Goal: Task Accomplishment & Management: Complete application form

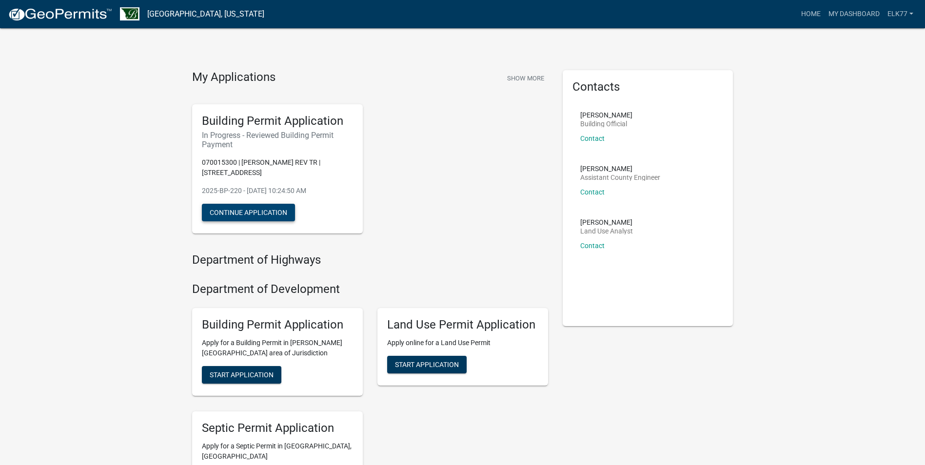
click at [264, 216] on button "Continue Application" at bounding box center [248, 213] width 93 height 18
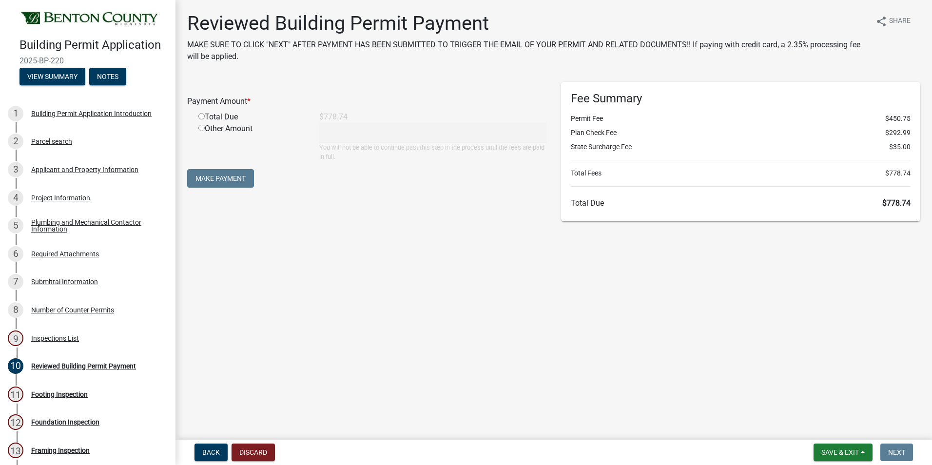
click at [200, 118] on input "radio" at bounding box center [201, 116] width 6 height 6
radio input "true"
type input "778.74"
click at [223, 177] on button "Make Payment" at bounding box center [220, 178] width 67 height 19
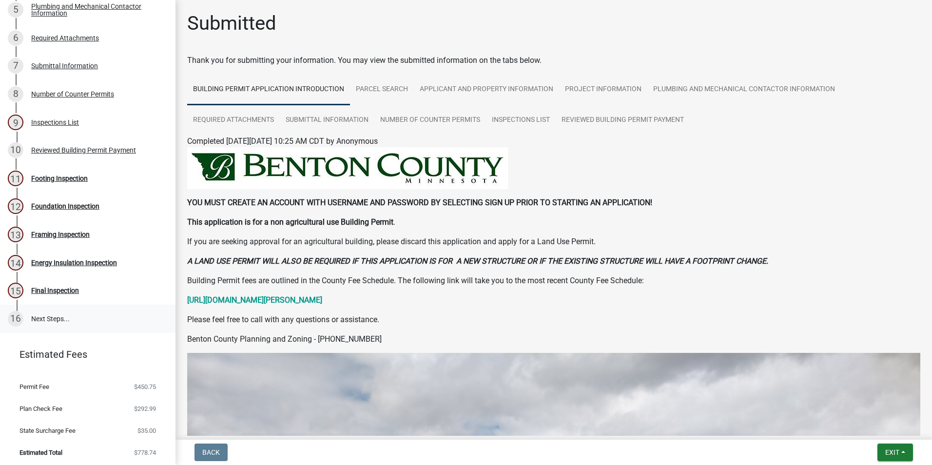
scroll to position [217, 0]
click at [322, 301] on strong "[URL][DOMAIN_NAME][PERSON_NAME]" at bounding box center [254, 299] width 135 height 9
click at [75, 177] on div "Footing Inspection" at bounding box center [59, 177] width 57 height 7
click at [45, 118] on div "Inspections List" at bounding box center [55, 121] width 48 height 7
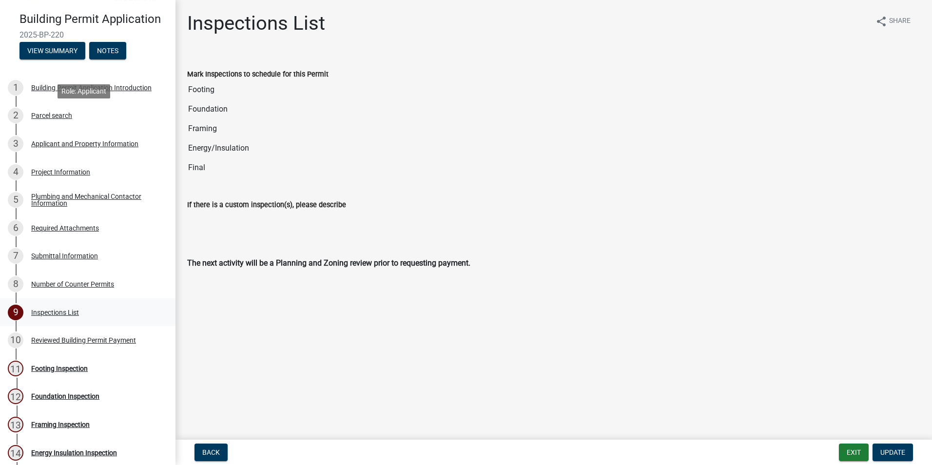
scroll to position [22, 0]
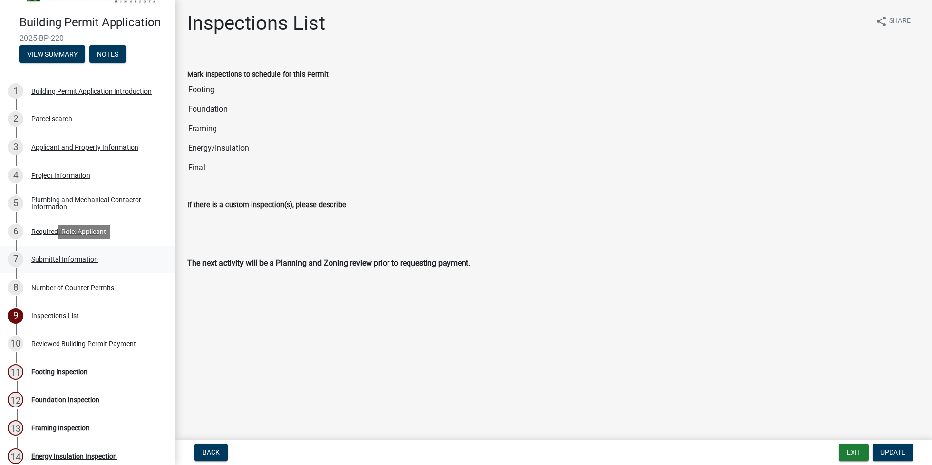
click at [46, 256] on div "Submittal Information" at bounding box center [64, 259] width 67 height 7
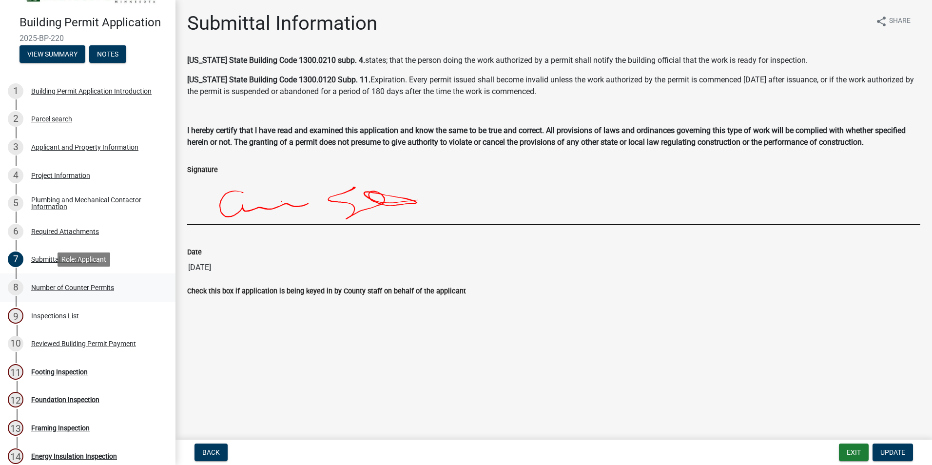
click at [40, 285] on div "Number of Counter Permits" at bounding box center [72, 287] width 83 height 7
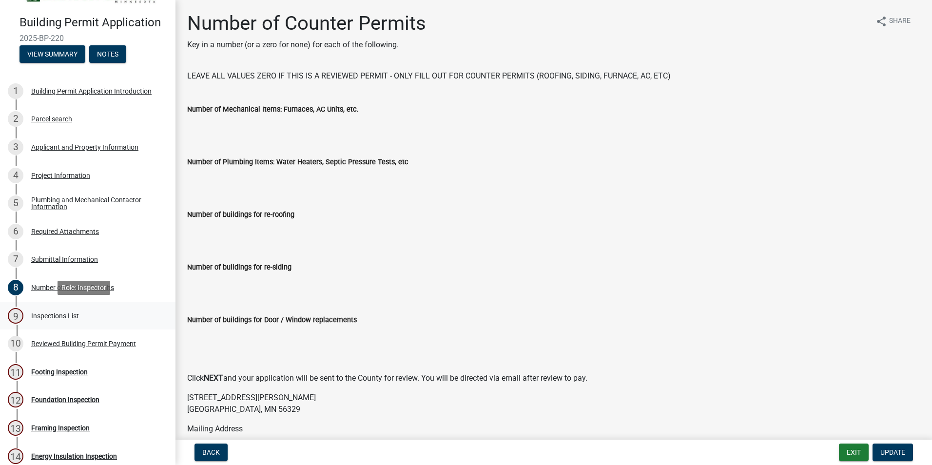
click at [40, 315] on div "Inspections List" at bounding box center [55, 316] width 48 height 7
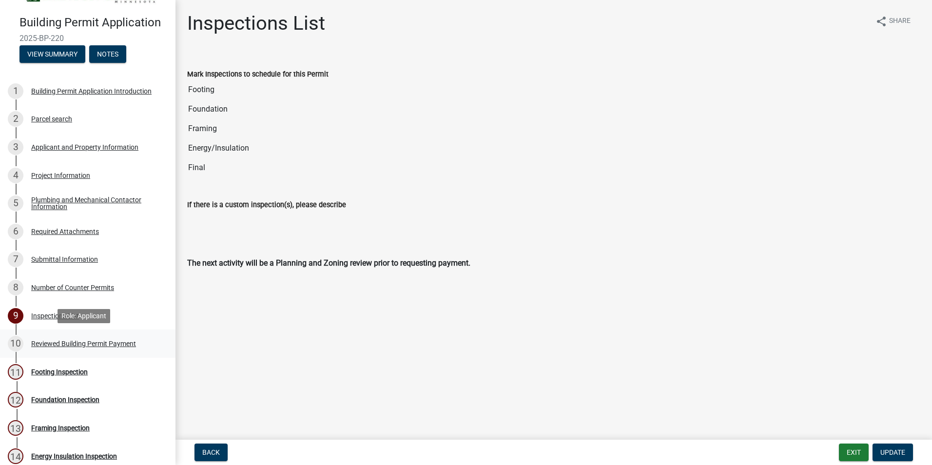
click at [59, 342] on div "Reviewed Building Permit Payment" at bounding box center [83, 343] width 105 height 7
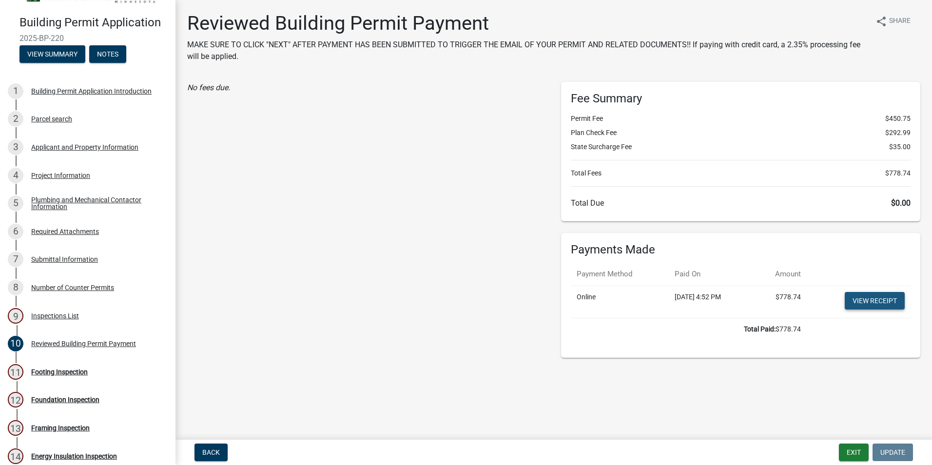
click at [877, 303] on link "View receipt" at bounding box center [875, 301] width 60 height 18
click at [69, 369] on div "Footing Inspection" at bounding box center [59, 372] width 57 height 7
click at [82, 369] on div "Footing Inspection" at bounding box center [59, 372] width 57 height 7
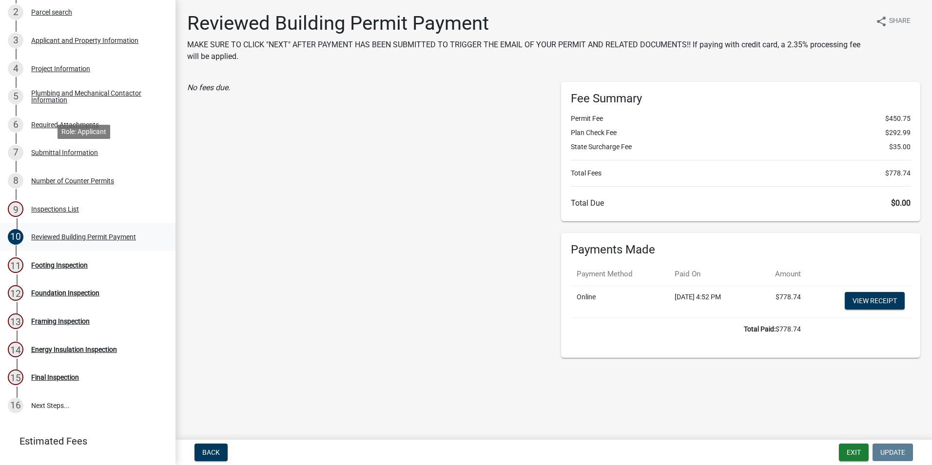
scroll to position [217, 0]
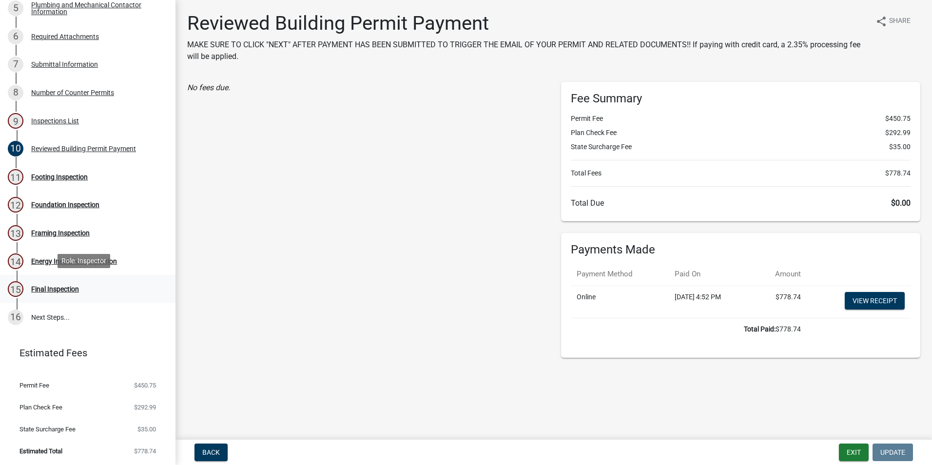
click at [49, 288] on div "Final Inspection" at bounding box center [55, 289] width 48 height 7
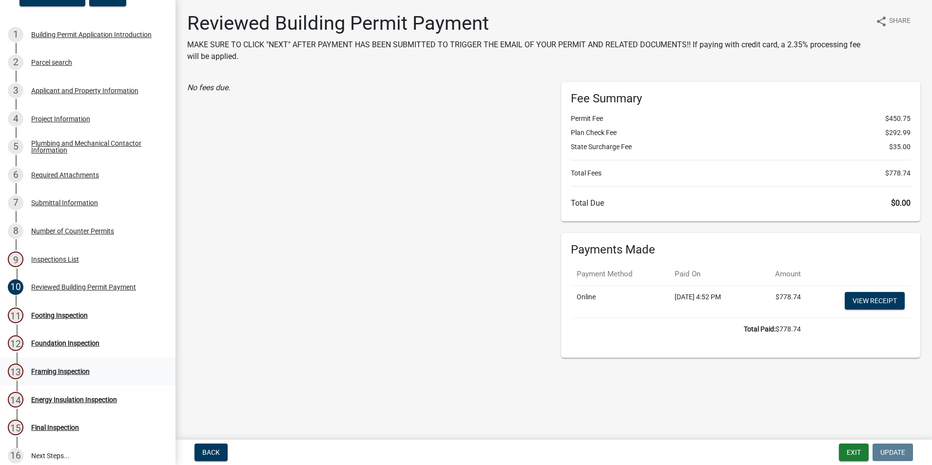
scroll to position [0, 0]
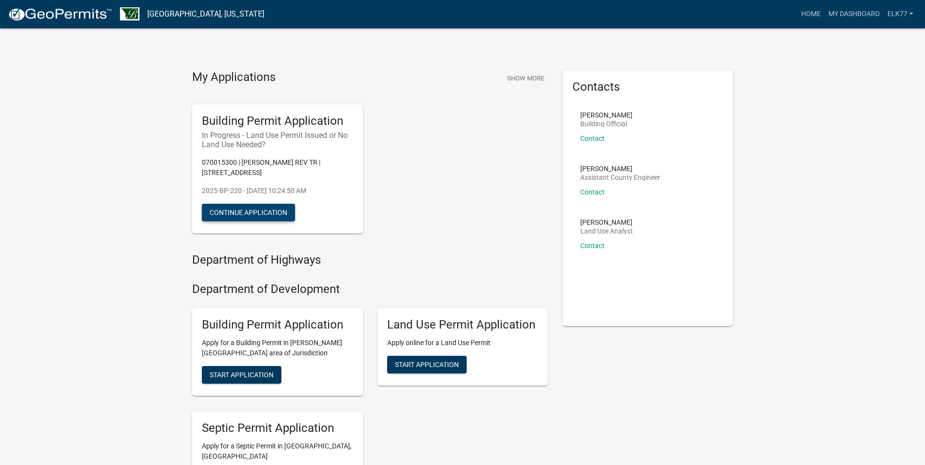
click at [255, 215] on button "Continue Application" at bounding box center [248, 213] width 93 height 18
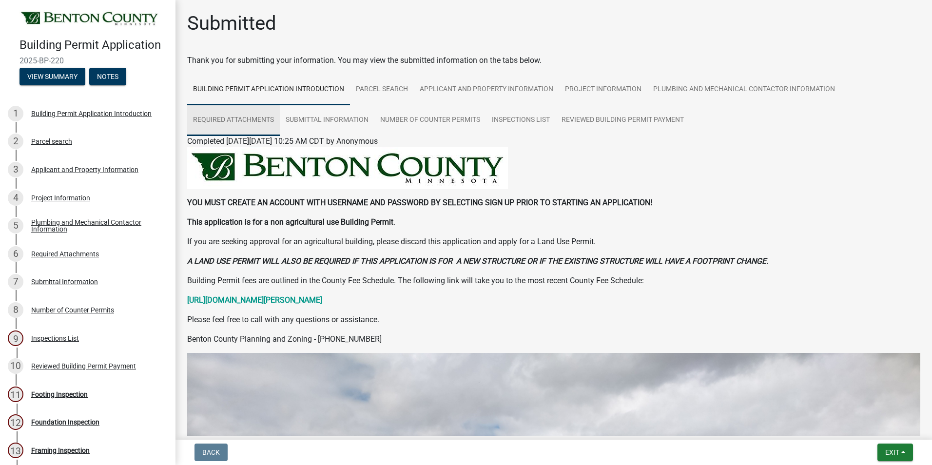
click at [253, 118] on link "Required Attachments" at bounding box center [233, 120] width 93 height 31
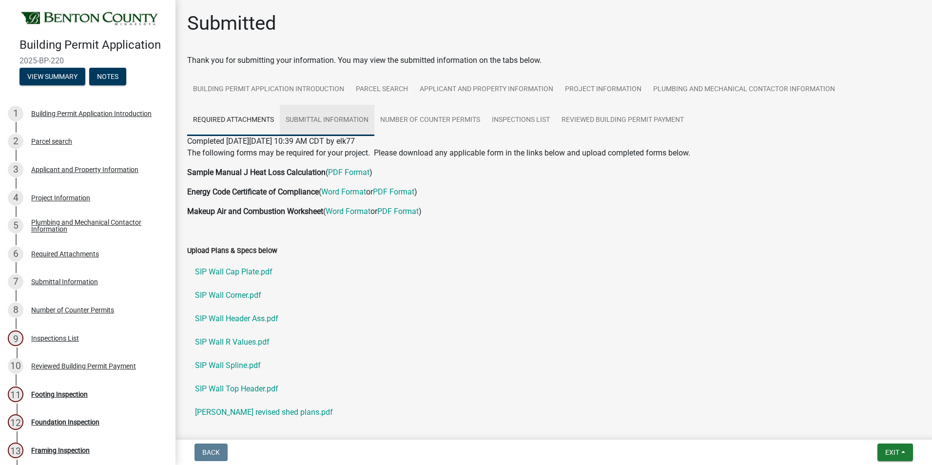
click at [324, 120] on link "Submittal Information" at bounding box center [327, 120] width 95 height 31
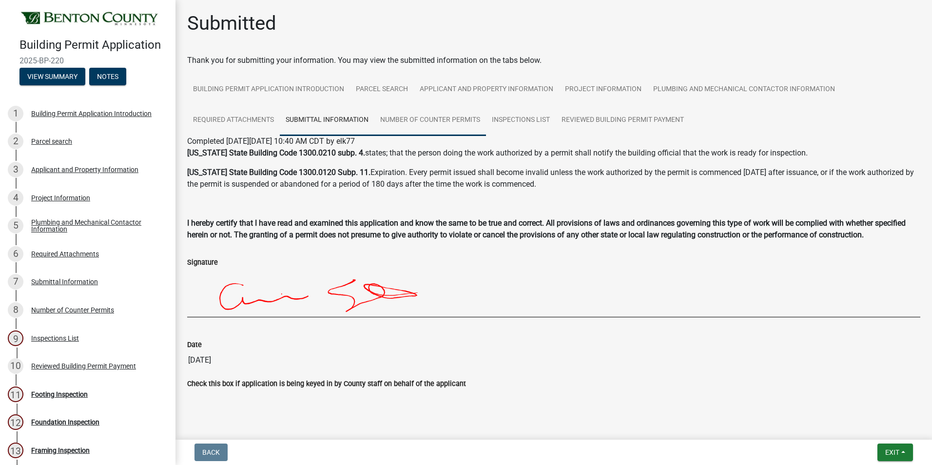
click at [414, 120] on link "Number of Counter Permits" at bounding box center [430, 120] width 112 height 31
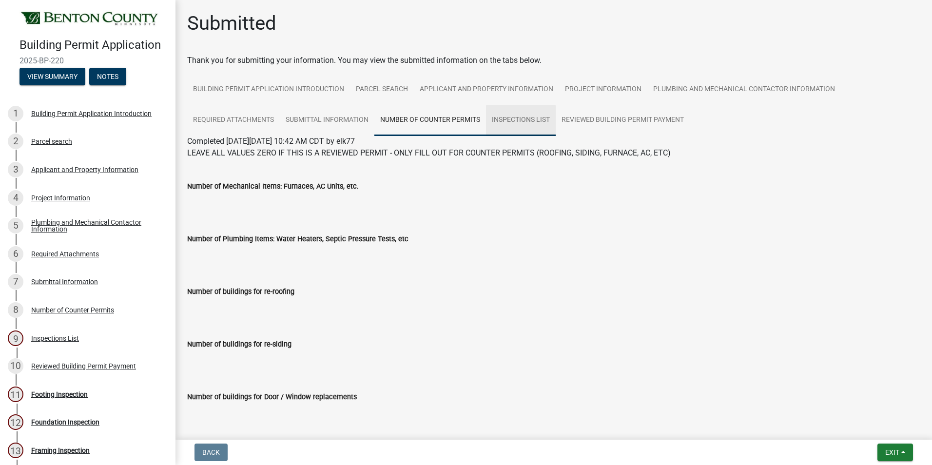
click at [517, 120] on link "Inspections List" at bounding box center [521, 120] width 70 height 31
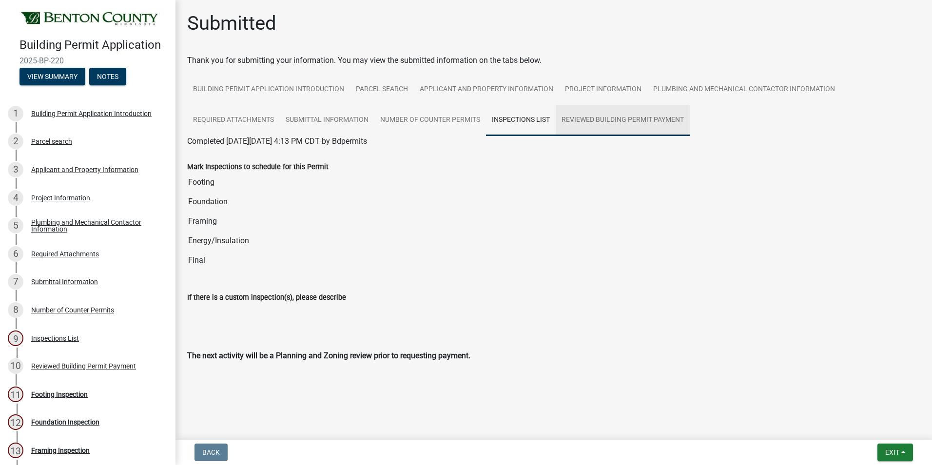
click at [582, 120] on link "Reviewed Building Permit Payment" at bounding box center [623, 120] width 134 height 31
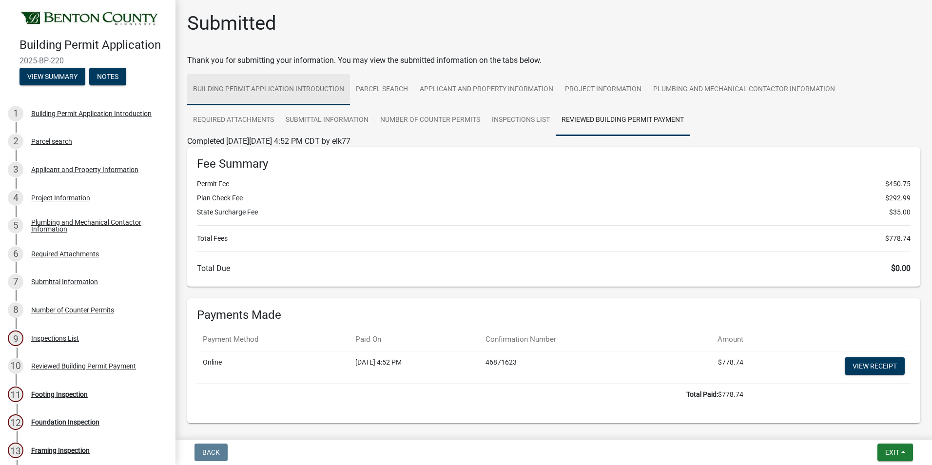
click at [279, 91] on link "Building Permit Application Introduction" at bounding box center [268, 89] width 163 height 31
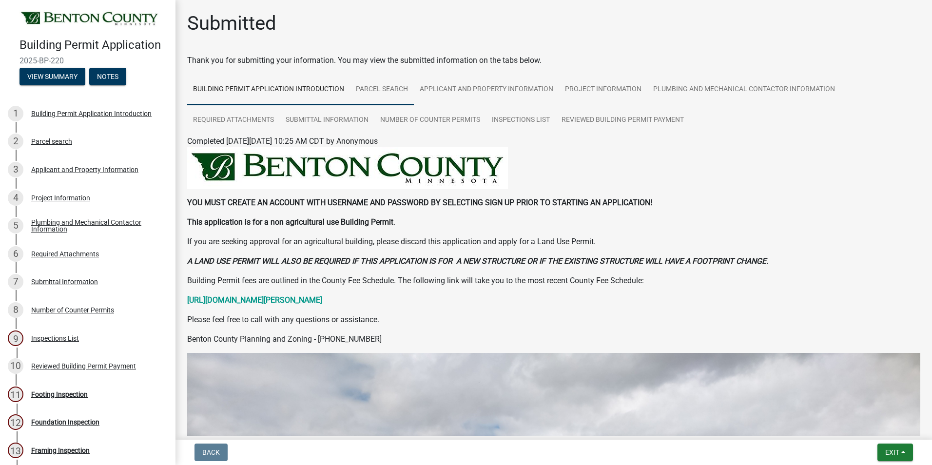
click at [371, 85] on link "Parcel search" at bounding box center [382, 89] width 64 height 31
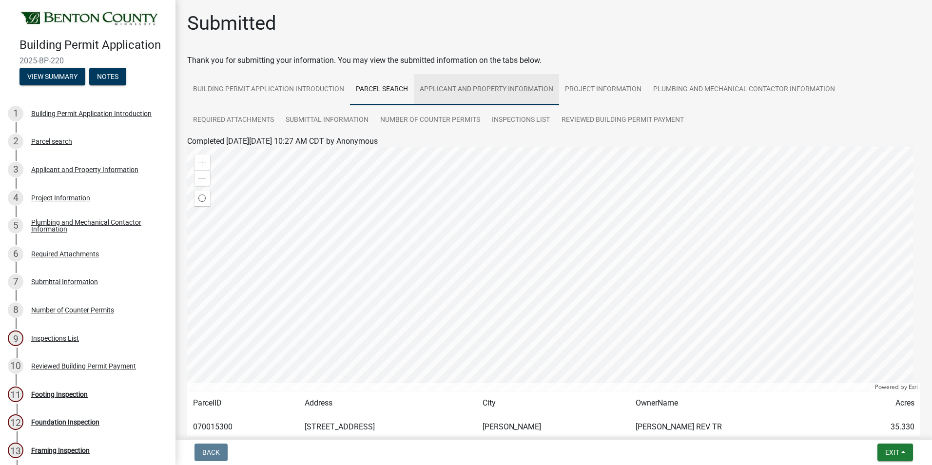
click at [470, 85] on link "Applicant and Property Information" at bounding box center [486, 89] width 145 height 31
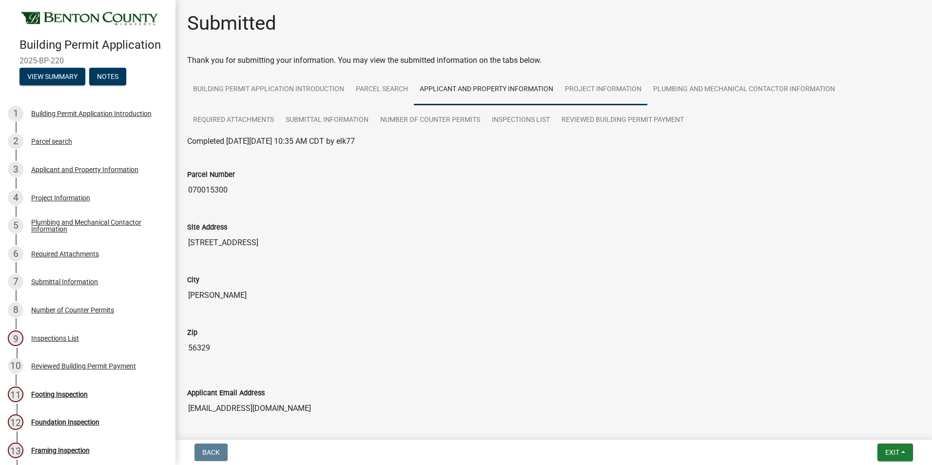
click at [601, 91] on link "Project Information" at bounding box center [603, 89] width 88 height 31
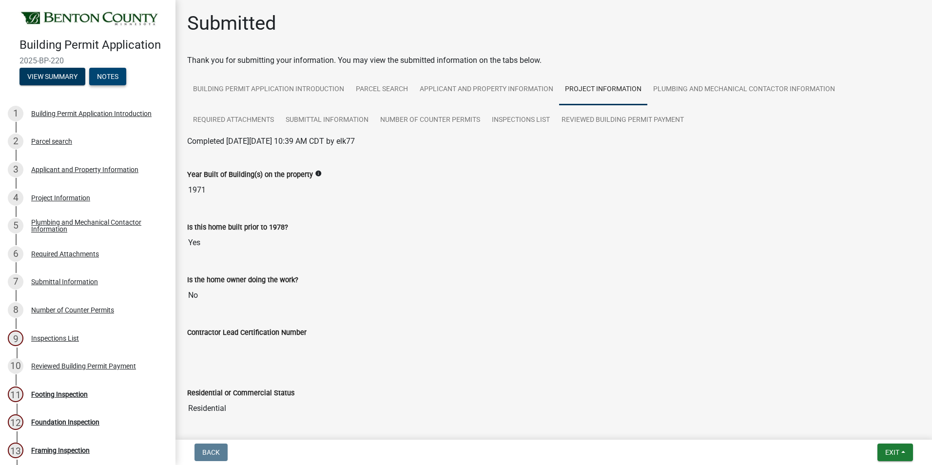
click at [115, 75] on button "Notes" at bounding box center [107, 77] width 37 height 18
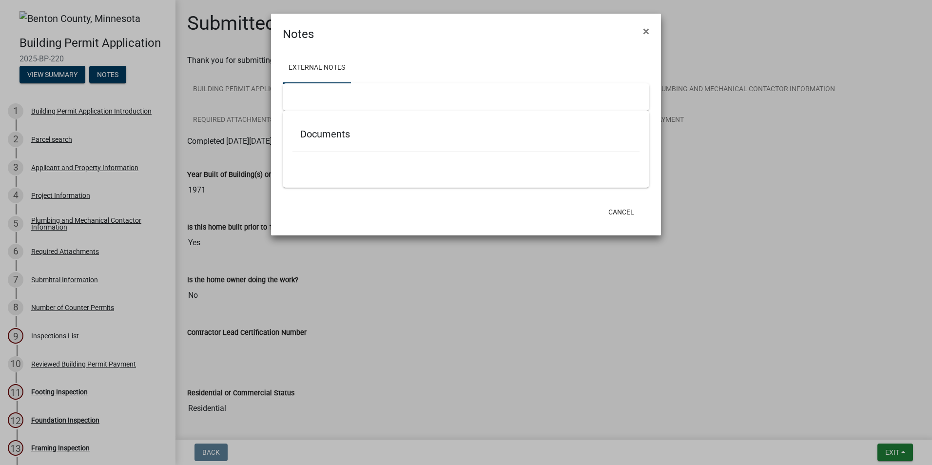
click at [54, 75] on ngb-modal-window "Notes × External Notes Documents Cancel" at bounding box center [466, 232] width 932 height 465
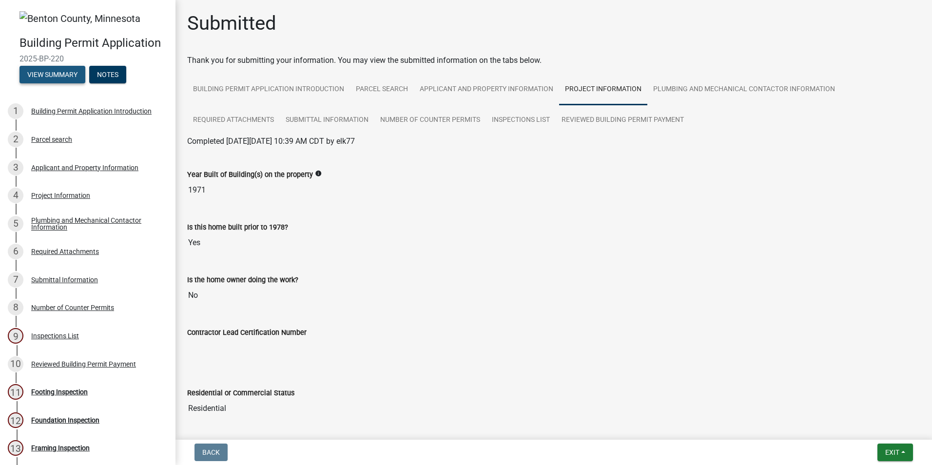
click at [54, 75] on button "View Summary" at bounding box center [53, 75] width 66 height 18
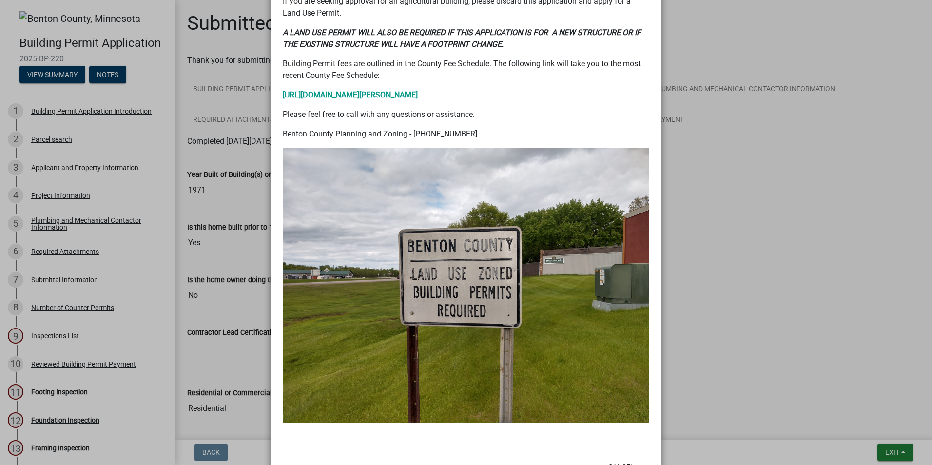
scroll to position [373, 0]
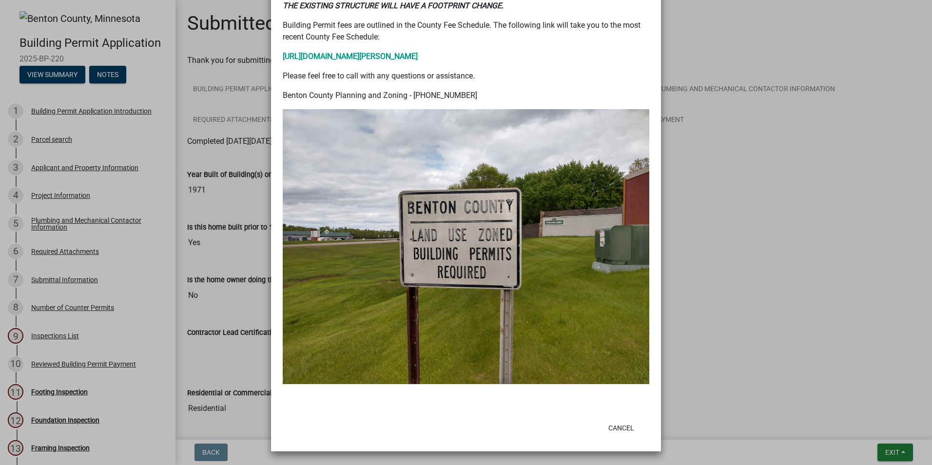
click at [743, 300] on ngb-modal-window "Summary × Printer Friendly Building Permit Application Introduction Parcel sear…" at bounding box center [466, 232] width 932 height 465
